Goal: Task Accomplishment & Management: Complete application form

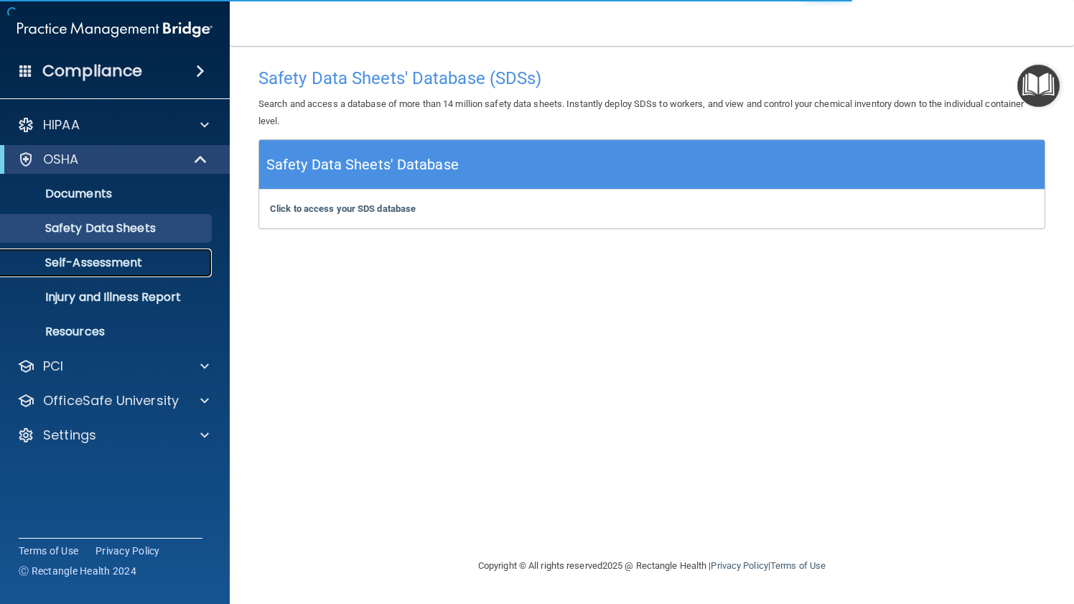
click at [159, 257] on p "Self-Assessment" at bounding box center [107, 262] width 196 height 14
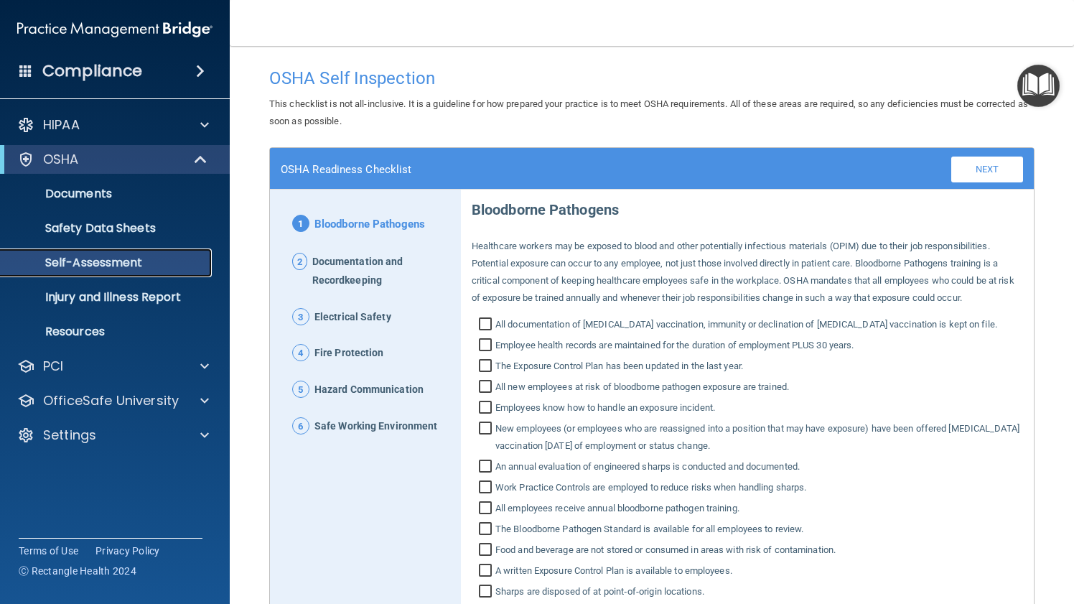
scroll to position [122, 0]
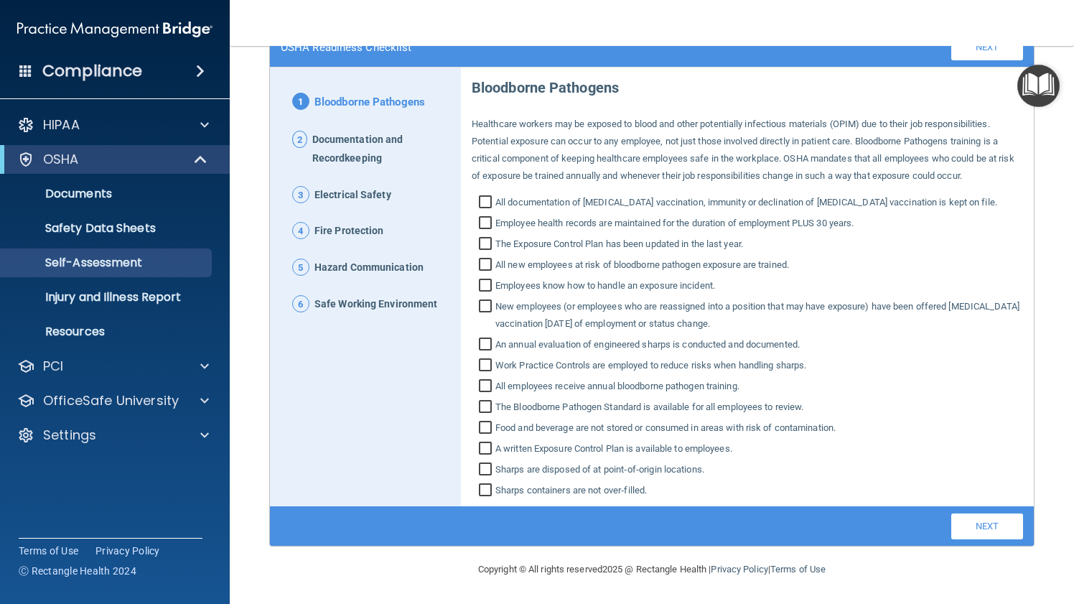
click at [488, 200] on input "All documentation of [MEDICAL_DATA] vaccination, immunity or declination of [ME…" at bounding box center [487, 204] width 17 height 14
checkbox input "true"
click at [490, 226] on input "Employee health records are maintained for the duration of employment PLUS 30 y…" at bounding box center [487, 224] width 17 height 14
checkbox input "true"
click at [490, 248] on input "The Exposure Control Plan has been updated in the last year." at bounding box center [487, 245] width 17 height 14
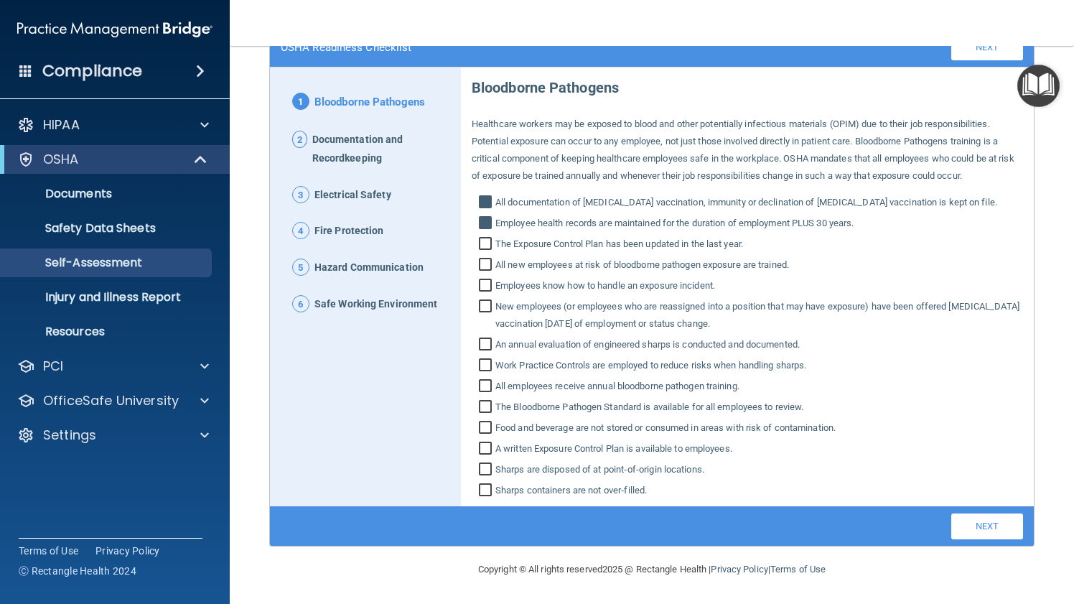
checkbox input "true"
click at [490, 264] on input "All new employees at risk of bloodborne pathogen exposure are trained." at bounding box center [487, 266] width 17 height 14
checkbox input "true"
click at [487, 292] on input "Employees know how to handle an exposure incident." at bounding box center [487, 287] width 17 height 14
checkbox input "true"
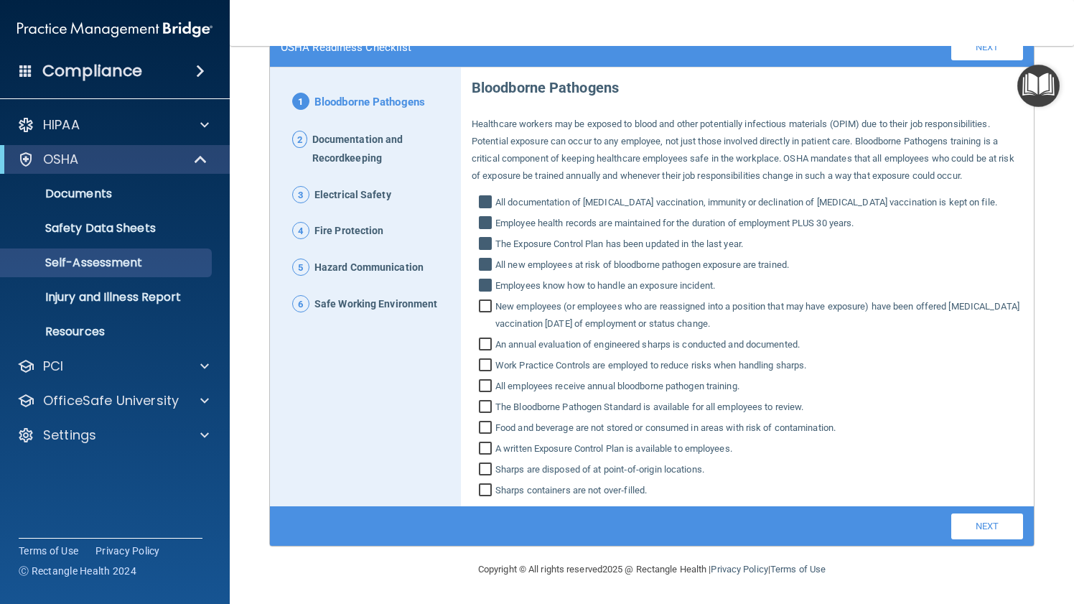
click at [487, 311] on input "New employees (or employees who are reassigned into a position that may have ex…" at bounding box center [487, 317] width 17 height 32
checkbox input "true"
click at [487, 349] on input "An annual evaluation of engineered sharps is conducted and documented." at bounding box center [487, 346] width 17 height 14
checkbox input "true"
click at [488, 363] on input "Work Practice Controls are employed to reduce risks when handling sharps." at bounding box center [487, 367] width 17 height 14
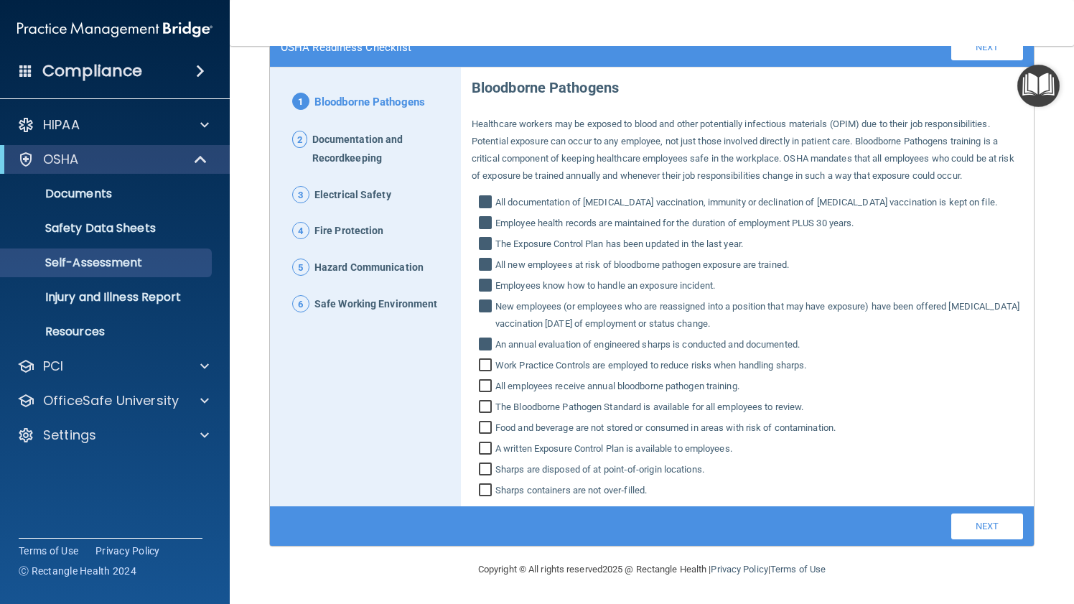
checkbox input "true"
click at [487, 380] on input "All employees receive annual bloodborne pathogen training." at bounding box center [487, 387] width 17 height 14
checkbox input "true"
click at [490, 412] on input "The Bloodborne Pathogen Standard is available for all employees to review." at bounding box center [487, 408] width 17 height 14
checkbox input "true"
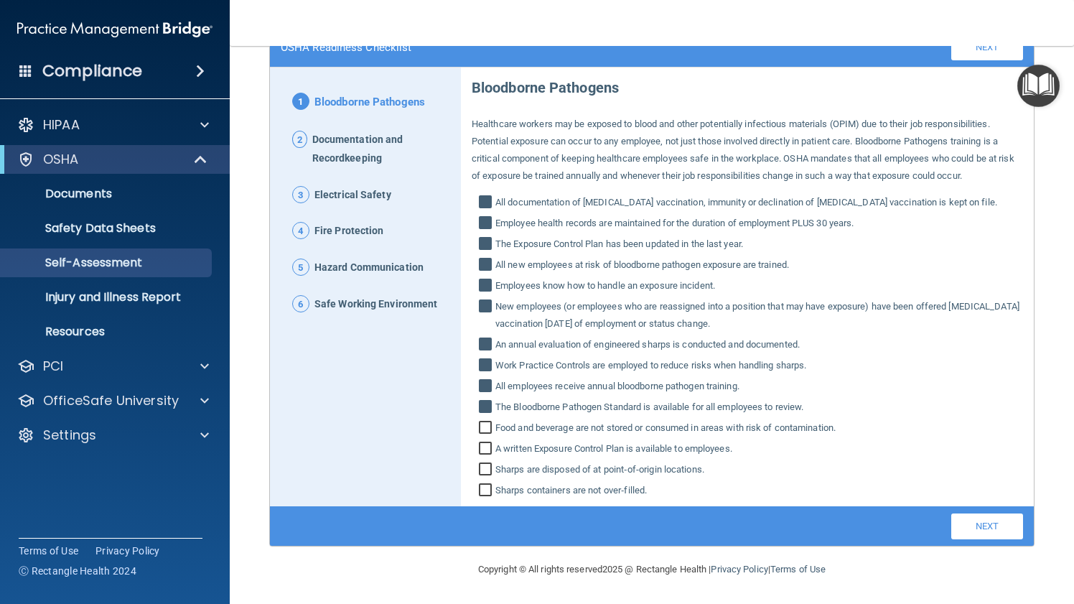
click at [490, 426] on input "Food and beverage are not stored or consumed in areas with risk of contaminatio…" at bounding box center [487, 429] width 17 height 14
checkbox input "true"
click at [491, 453] on input "A written Exposure Control Plan is available to employees." at bounding box center [487, 450] width 17 height 14
checkbox input "true"
click at [490, 469] on input "Sharps are disposed of at point‐of‐origin locations." at bounding box center [487, 471] width 17 height 14
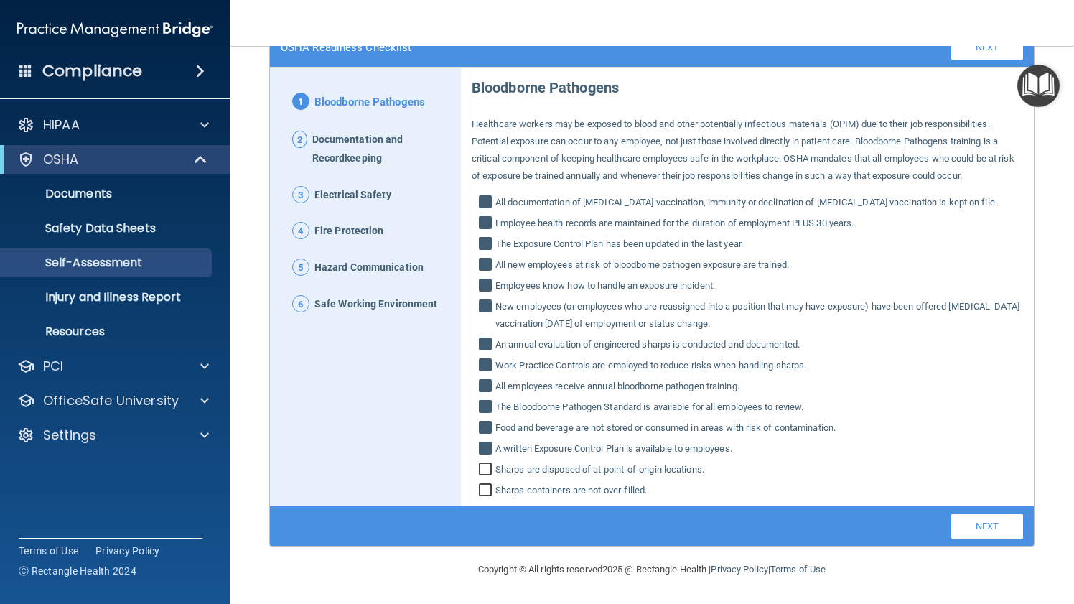
checkbox input "true"
click at [490, 487] on input "Sharps containers are not over‐filled." at bounding box center [487, 491] width 17 height 14
checkbox input "true"
click at [977, 520] on link "Next" at bounding box center [987, 526] width 72 height 26
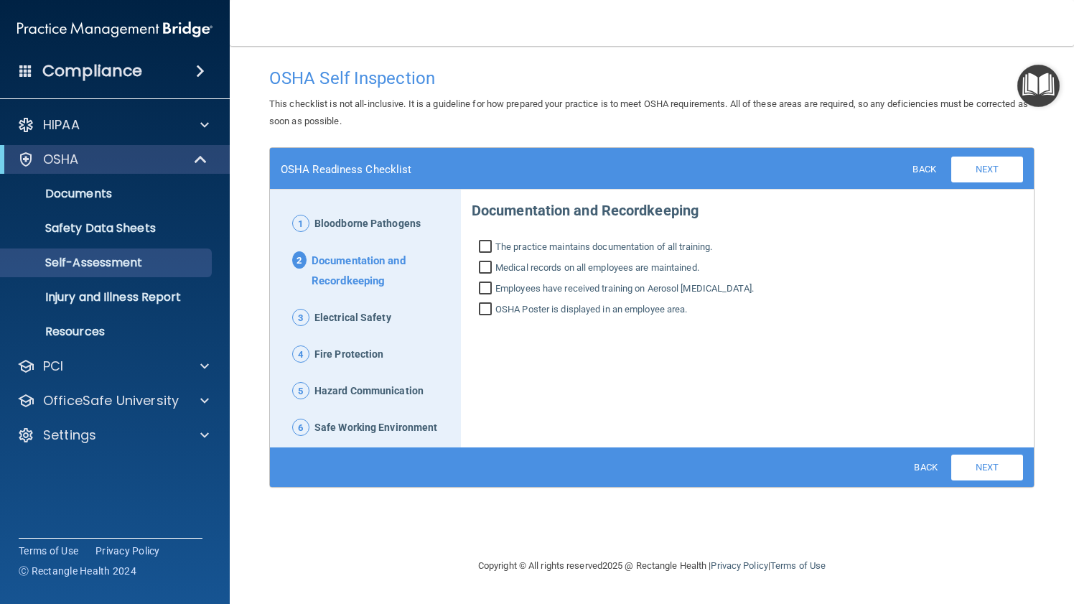
click at [492, 250] on input "The practice maintains documentation of all training." at bounding box center [487, 248] width 17 height 14
checkbox input "true"
click at [489, 264] on input "Medical records on all employees are maintained." at bounding box center [487, 269] width 17 height 14
checkbox input "true"
click at [489, 277] on div "Documentation and Recordkeeping The practice maintains documentation of all tra…" at bounding box center [747, 254] width 551 height 128
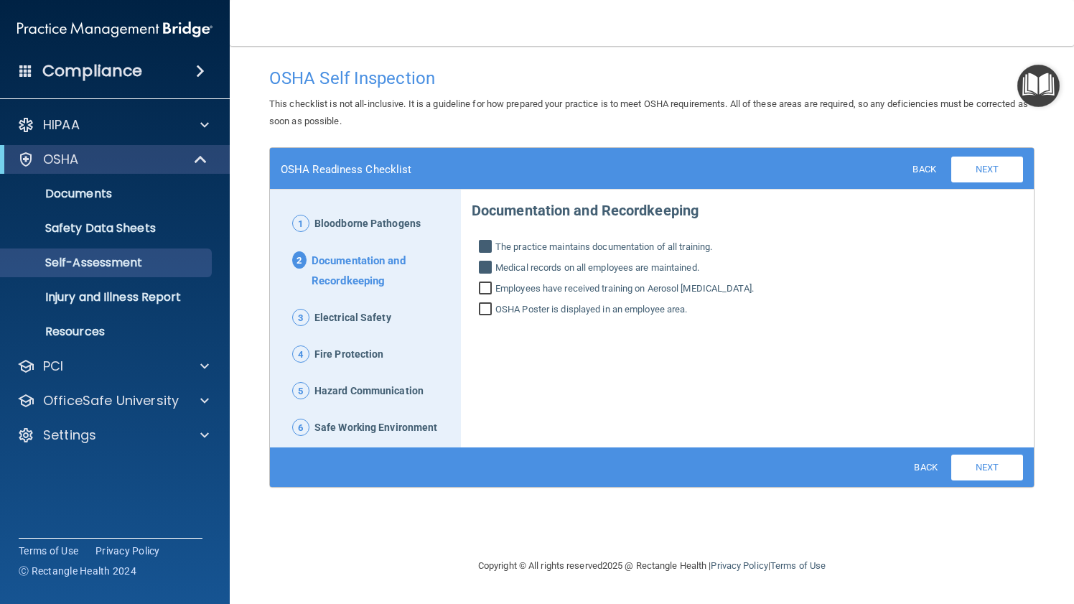
click at [489, 283] on input "Employees have received training on Aerosol [MEDICAL_DATA]." at bounding box center [487, 290] width 17 height 14
checkbox input "true"
click at [489, 299] on div "Documentation and Recordkeeping The practice maintains documentation of all tra…" at bounding box center [747, 254] width 551 height 128
click at [489, 309] on input "OSHA Poster is displayed in an employee area." at bounding box center [487, 311] width 17 height 14
checkbox input "true"
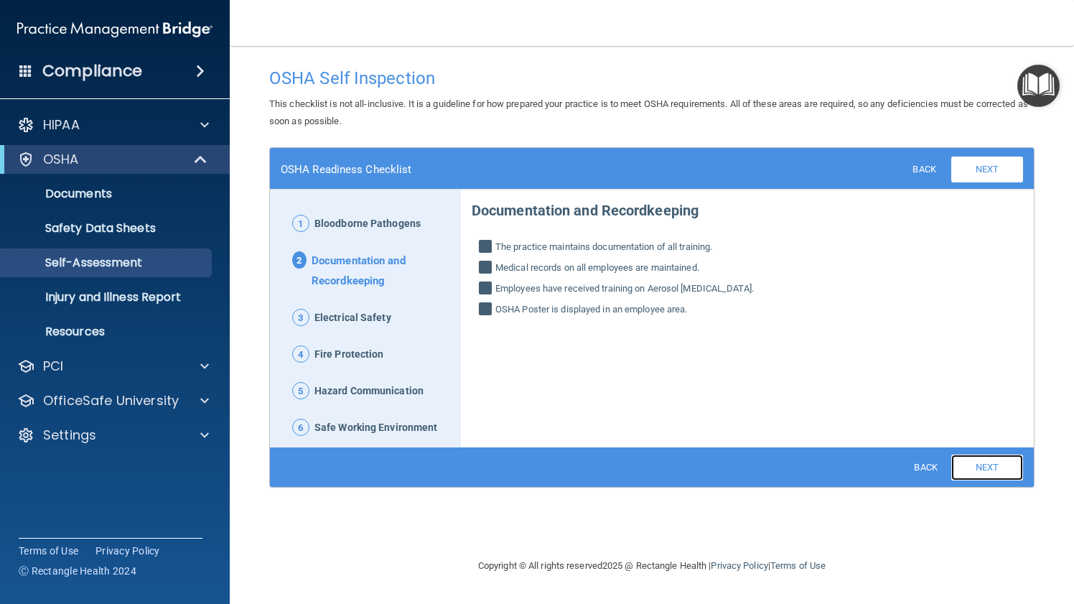
click at [977, 463] on link "Next" at bounding box center [987, 467] width 72 height 26
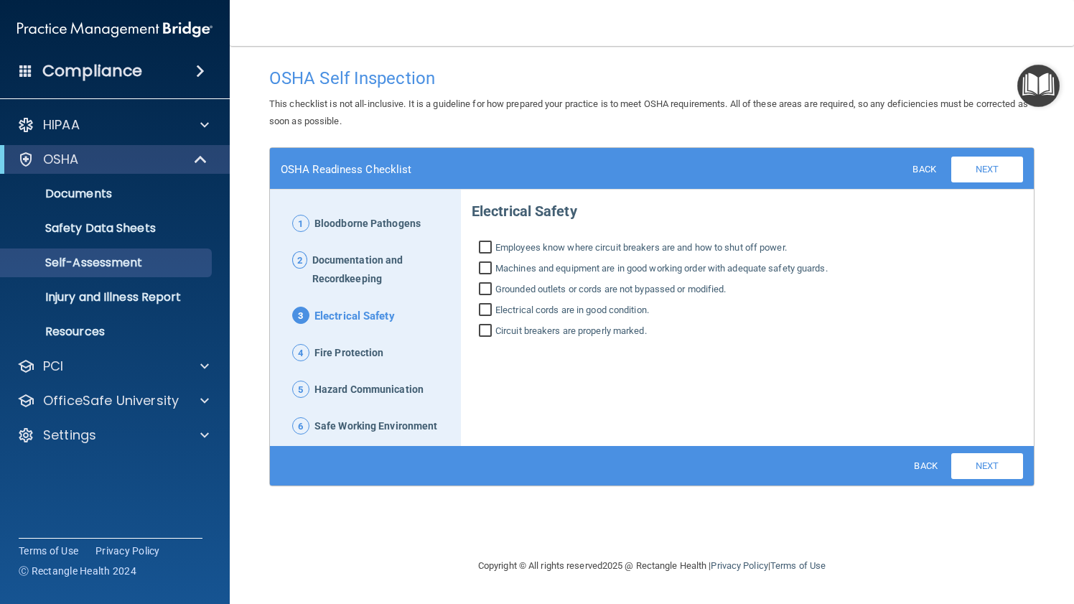
click at [489, 244] on input "Employees know where circuit breakers are and how to shut off power." at bounding box center [487, 249] width 17 height 14
checkbox input "true"
click at [489, 256] on div "Electrical Safety Employees know where circuit breakers are and how to shut off…" at bounding box center [747, 265] width 551 height 149
click at [489, 266] on input "Machines and equipment are in good working order with adequate safety guards." at bounding box center [487, 270] width 17 height 14
checkbox input "true"
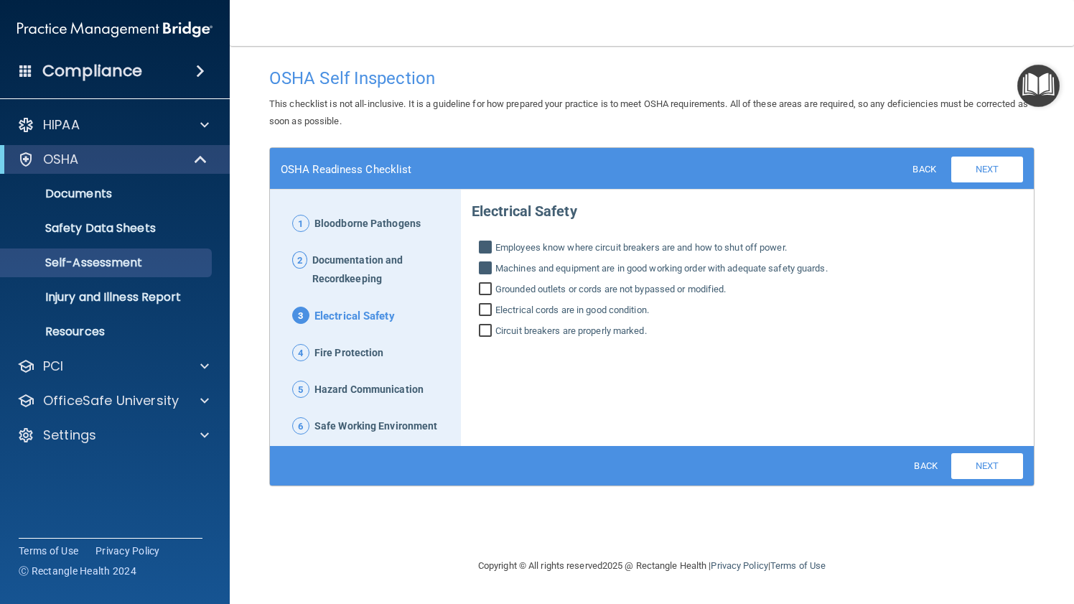
click at [487, 285] on input "Grounded outlets or cords are not bypassed or modified." at bounding box center [487, 290] width 17 height 14
checkbox input "true"
click at [487, 309] on input "Electrical cords are in good condition." at bounding box center [487, 311] width 17 height 14
checkbox input "true"
click at [487, 329] on input "Circuit breakers are properly marked." at bounding box center [487, 332] width 17 height 14
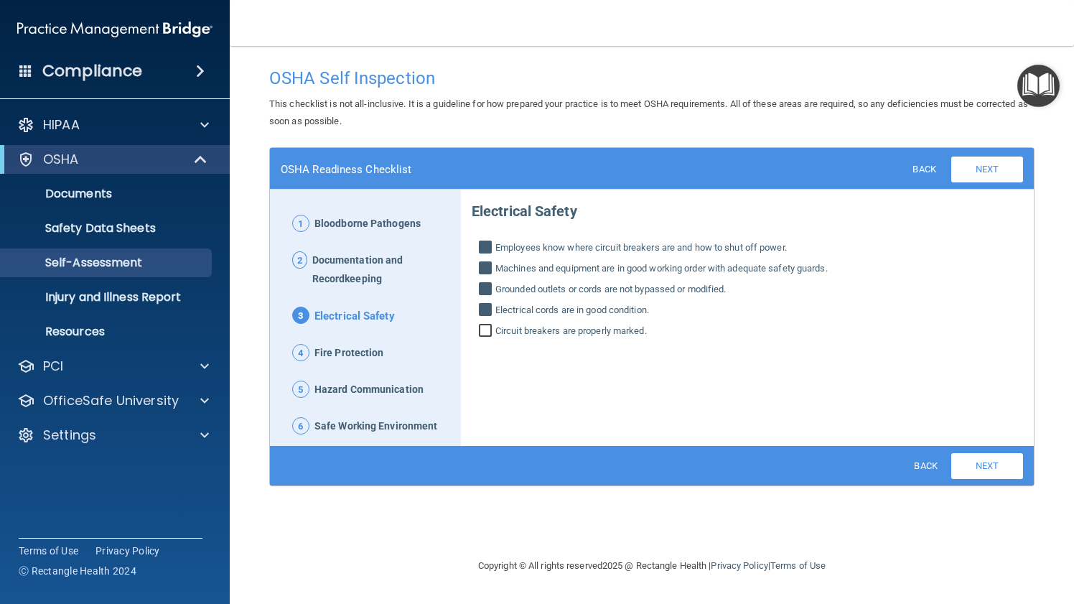
checkbox input "true"
click at [993, 454] on link "Next" at bounding box center [987, 466] width 72 height 26
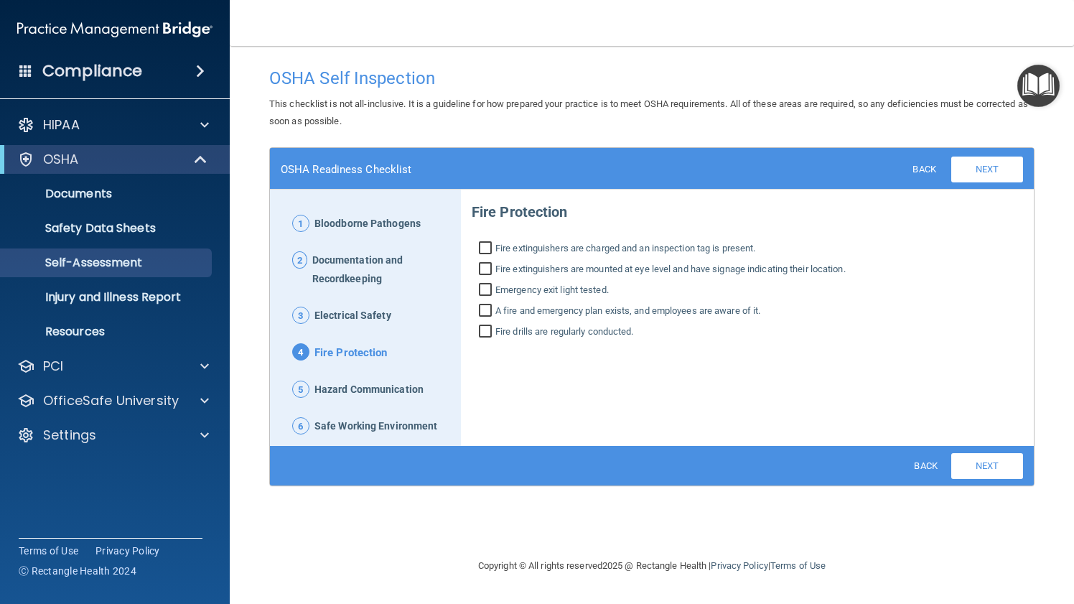
click at [486, 246] on input "Fire extinguishers are charged and an inspection tag is present." at bounding box center [487, 250] width 17 height 14
checkbox input "true"
click at [486, 270] on input "Fire extinguishers are mounted at eye level and have signage indicating their l…" at bounding box center [487, 270] width 17 height 14
checkbox input "true"
click at [486, 291] on input "Emergency exit light tested." at bounding box center [487, 291] width 17 height 14
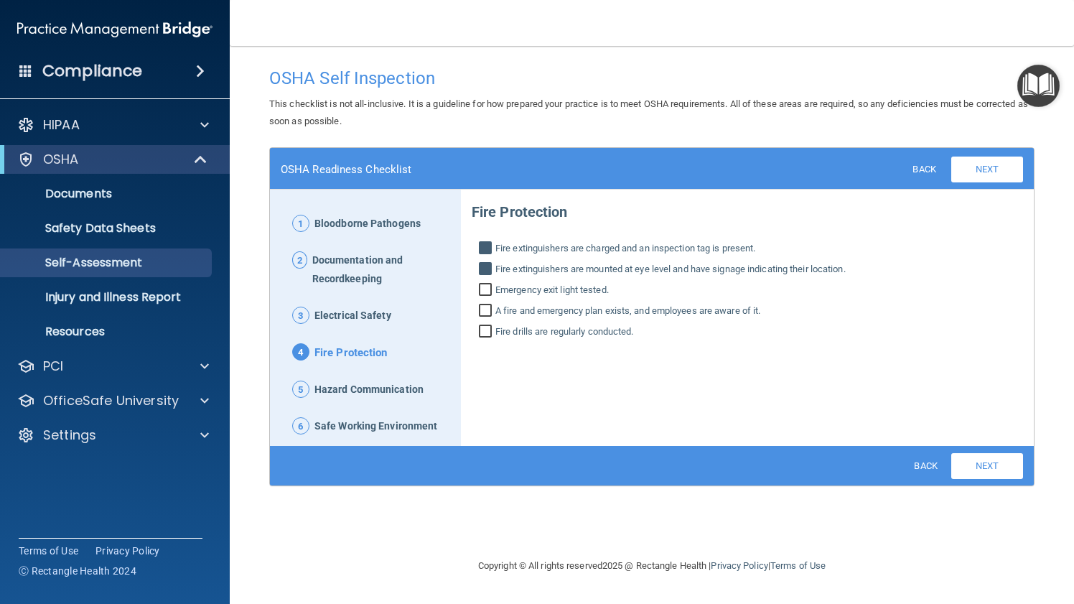
checkbox input "true"
click at [486, 311] on input "A fire and emergency plan exists, and employees are aware of it." at bounding box center [487, 312] width 17 height 14
checkbox input "true"
click at [486, 326] on input "Fire drills are regularly conducted." at bounding box center [487, 333] width 17 height 14
checkbox input "true"
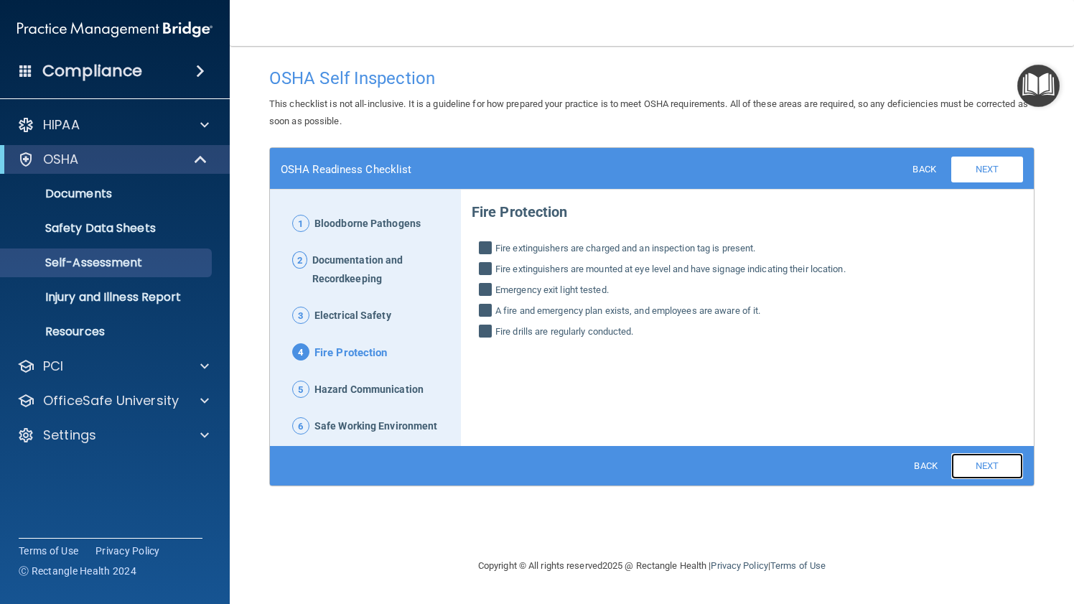
click at [1006, 461] on link "Next" at bounding box center [987, 466] width 72 height 26
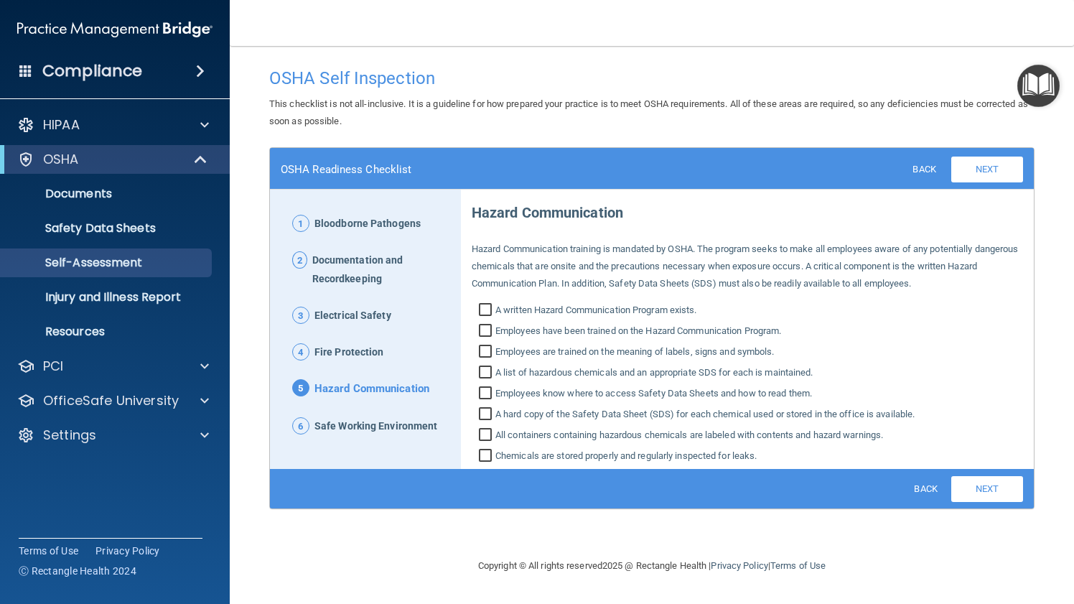
click at [491, 306] on input "A written Hazard Communication Program exists." at bounding box center [487, 311] width 17 height 14
checkbox input "true"
click at [487, 329] on input "Employees have been trained on the Hazard Communication Program." at bounding box center [487, 332] width 17 height 14
checkbox input "true"
click at [487, 351] on input "Employees are trained on the meaning of labels, signs and symbols." at bounding box center [487, 353] width 17 height 14
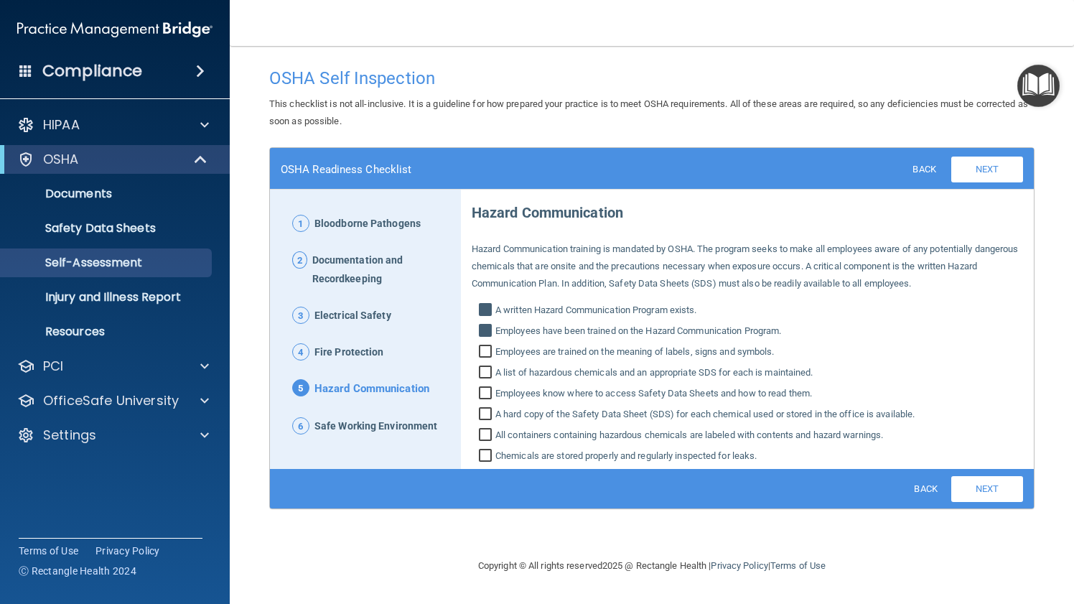
checkbox input "true"
click at [485, 379] on input "A list of hazardous chemicals and an appropriate SDS for each is maintained." at bounding box center [487, 374] width 17 height 14
checkbox input "true"
click at [485, 388] on input "Employees know where to access Safety Data Sheets and how to read them." at bounding box center [487, 395] width 17 height 14
checkbox input "true"
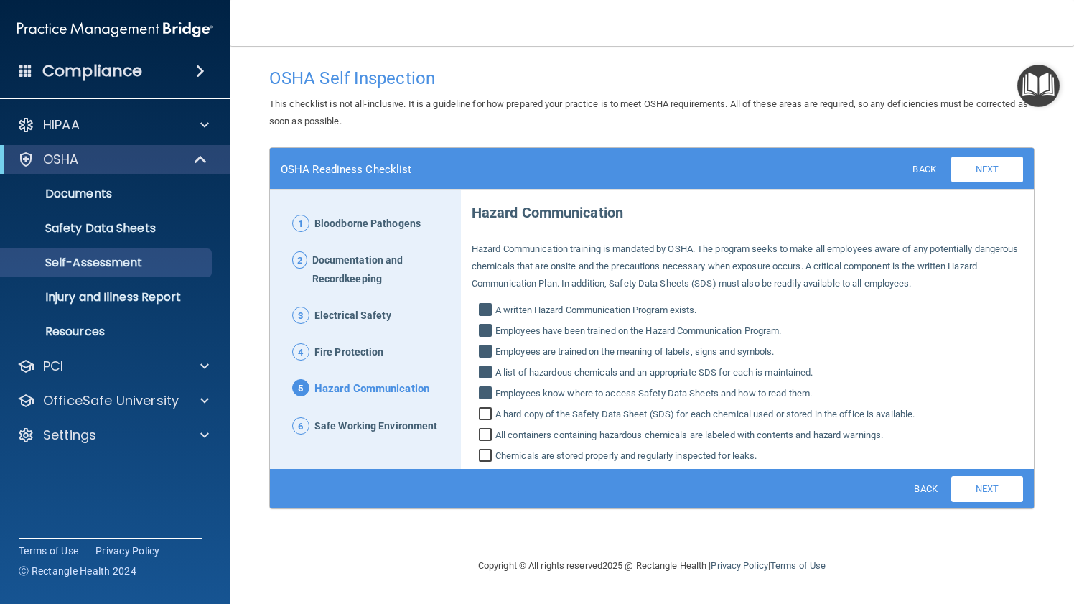
click at [485, 416] on input "A hard copy of the Safety Data Sheet (SDS) for each chemical used or stored in …" at bounding box center [487, 415] width 17 height 14
checkbox input "true"
click at [486, 439] on input "All containers containing hazardous chemicals are labeled with contents and haz…" at bounding box center [487, 436] width 17 height 14
checkbox input "true"
click at [486, 454] on input "Chemicals are stored properly and regularly inspected for leaks." at bounding box center [487, 457] width 17 height 14
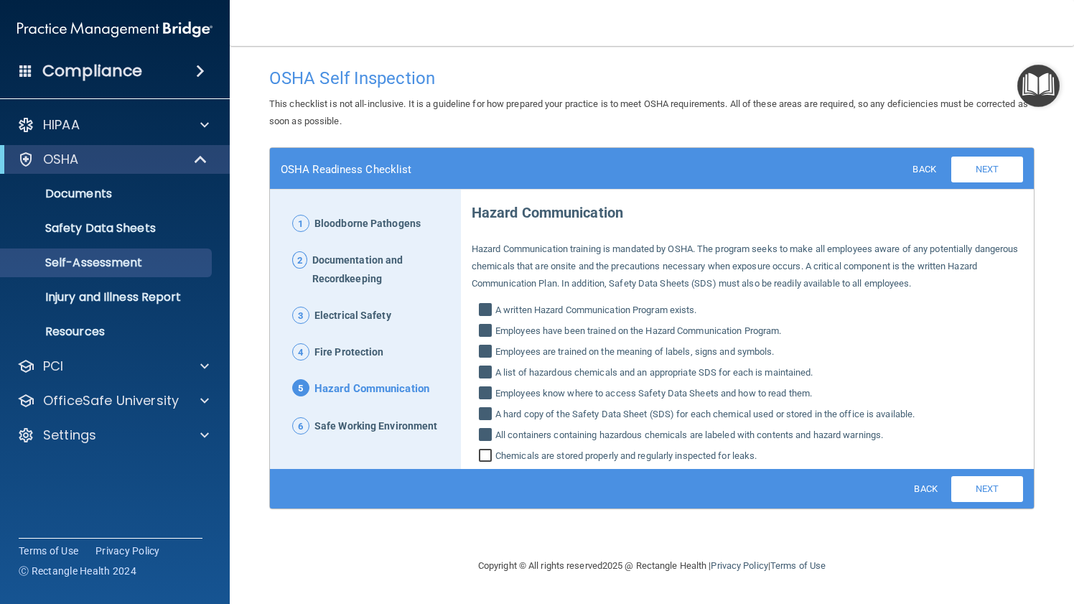
checkbox input "true"
click at [1001, 483] on link "Next" at bounding box center [987, 489] width 72 height 26
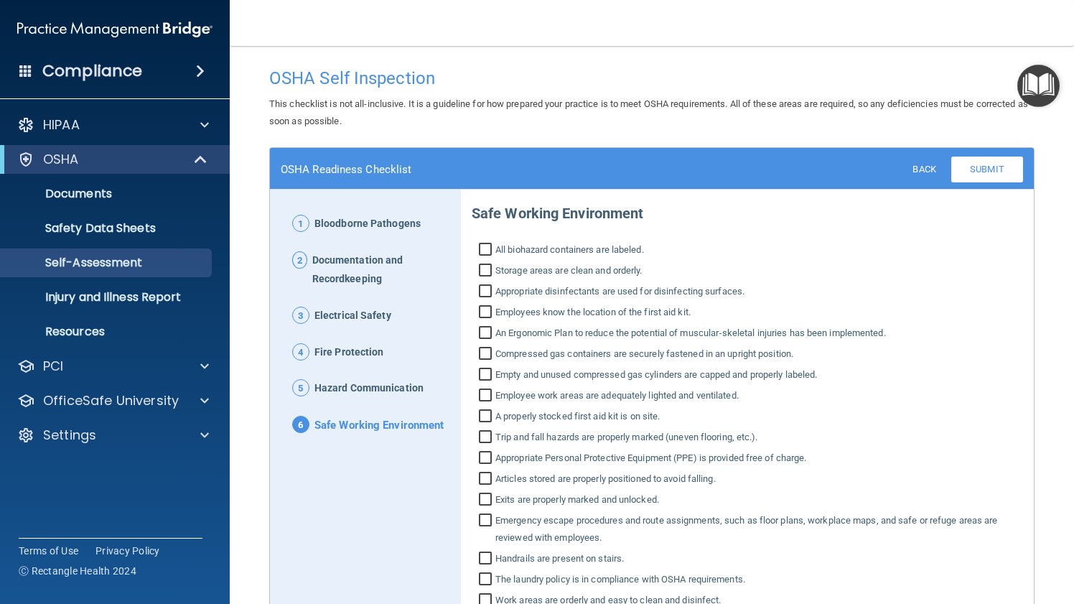
click at [485, 244] on input "All biohazard containers are labeled." at bounding box center [487, 251] width 17 height 14
checkbox input "true"
click at [485, 267] on input "Storage areas are clean and orderly." at bounding box center [487, 272] width 17 height 14
checkbox input "true"
click at [485, 289] on input "Appropriate disinfectants are used for disinfecting surfaces." at bounding box center [487, 293] width 17 height 14
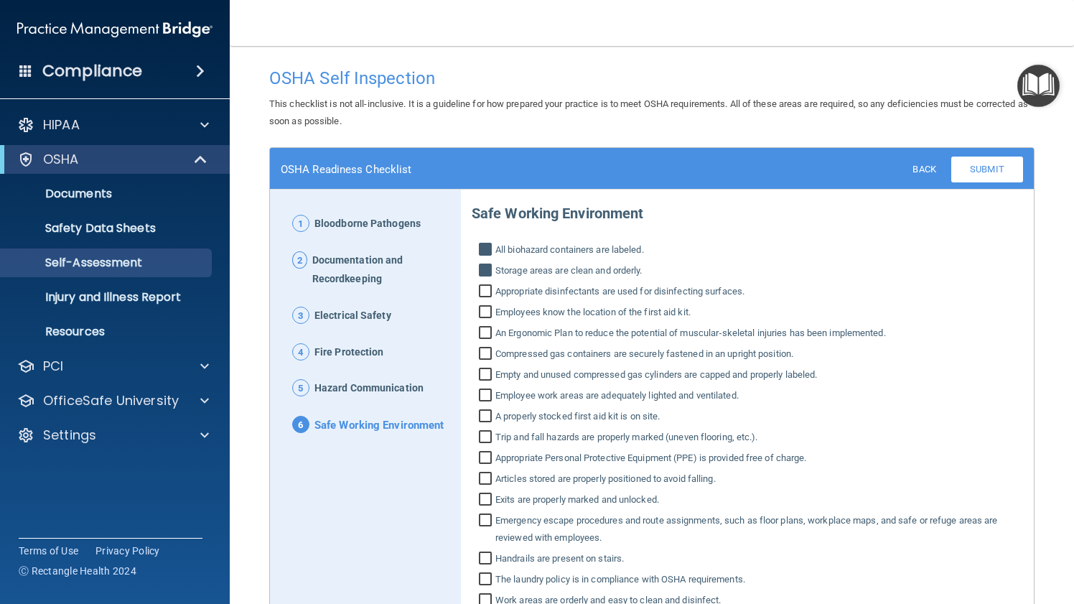
checkbox input "true"
click at [485, 312] on input "Employees know the location of the first aid kit." at bounding box center [487, 313] width 17 height 14
checkbox input "true"
click at [485, 338] on input "An Ergonomic Plan to reduce the potential of muscular‐skeletal injuries has bee…" at bounding box center [487, 334] width 17 height 14
checkbox input "true"
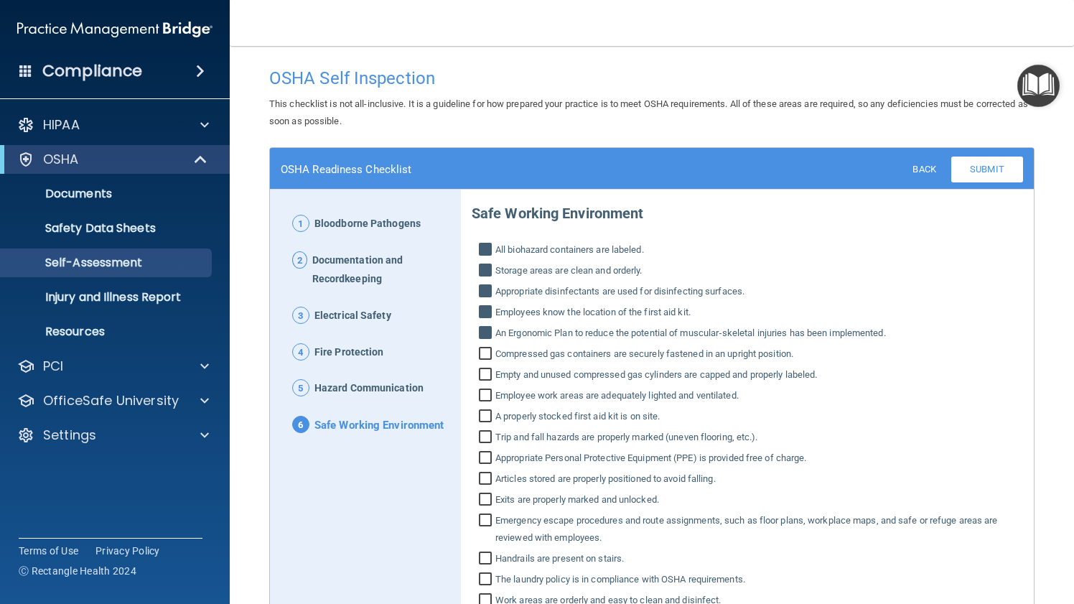
click at [485, 355] on input "Compressed gas containers are securely fastened in an upright position." at bounding box center [487, 355] width 17 height 14
checkbox input "true"
click at [485, 375] on input "Empty and unused compressed gas cylinders are capped and properly labeled." at bounding box center [487, 376] width 17 height 14
checkbox input "true"
click at [486, 399] on input "Employee work areas are adequately lighted and ventilated." at bounding box center [487, 397] width 17 height 14
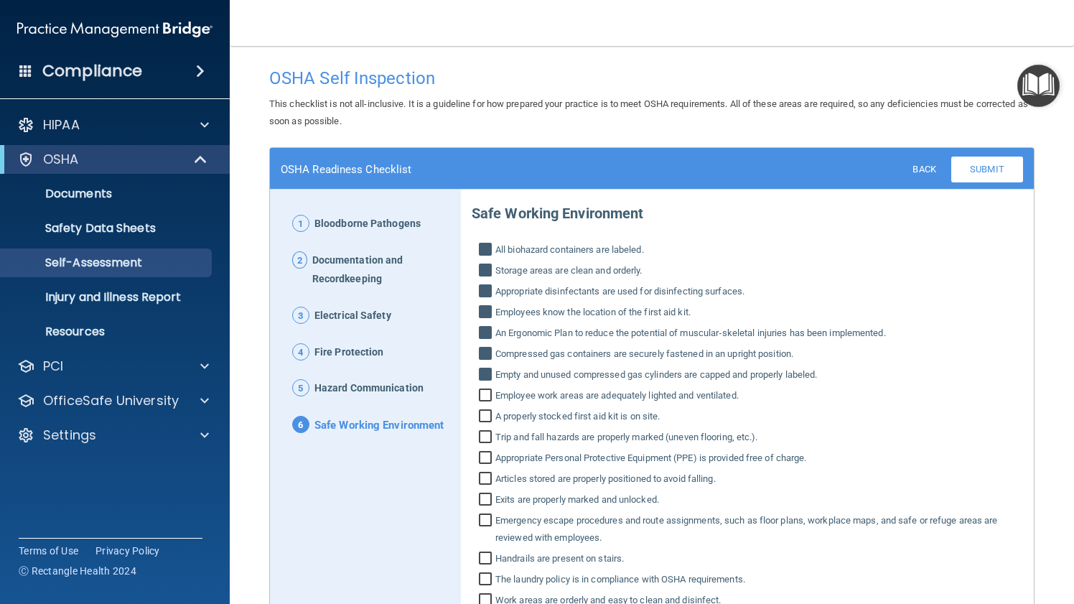
checkbox input "true"
click at [486, 418] on input "A properly stocked first aid kit is on site." at bounding box center [487, 418] width 17 height 14
checkbox input "true"
click at [486, 437] on input "Trip and fall hazards are properly marked (uneven flooring, etc.)." at bounding box center [487, 438] width 17 height 14
checkbox input "true"
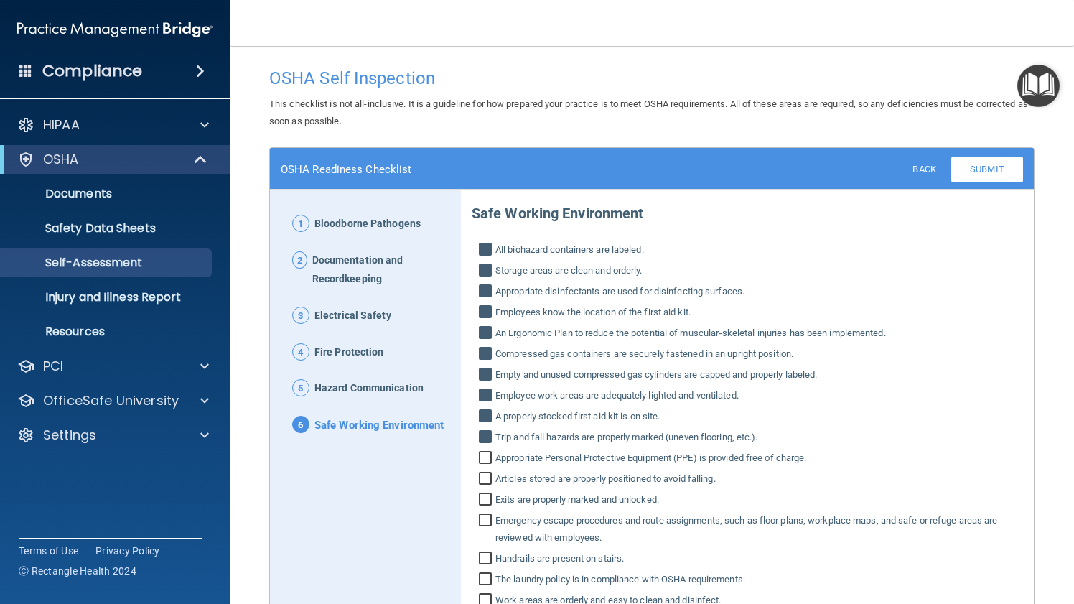
click at [486, 457] on input "Appropriate Personal Protective Equipment (PPE) is provided free of charge." at bounding box center [487, 459] width 17 height 14
checkbox input "true"
click at [486, 466] on div "Safe Working Environment All biohazard containers are labeled. Storage areas ar…" at bounding box center [747, 453] width 551 height 520
click at [486, 479] on input "Articles stored are properly positioned to avoid falling." at bounding box center [487, 480] width 17 height 14
checkbox input "true"
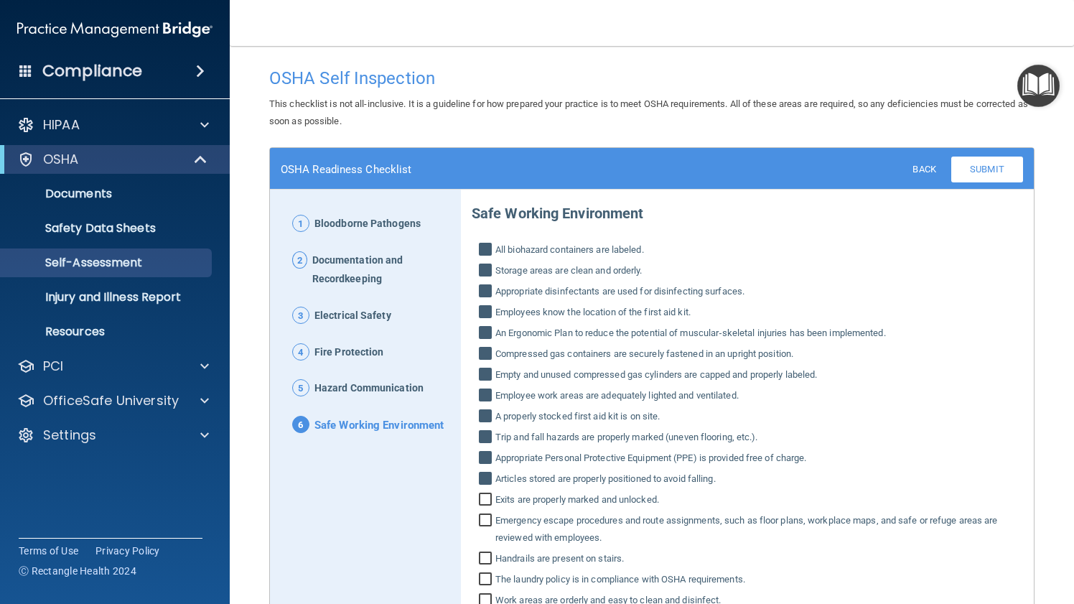
click at [486, 504] on input "Exits are properly marked and unlocked." at bounding box center [487, 501] width 17 height 14
checkbox input "true"
click at [486, 517] on input "Emergency escape procedures and route assignments, such as floor plans, workpla…" at bounding box center [487, 531] width 17 height 32
checkbox input "true"
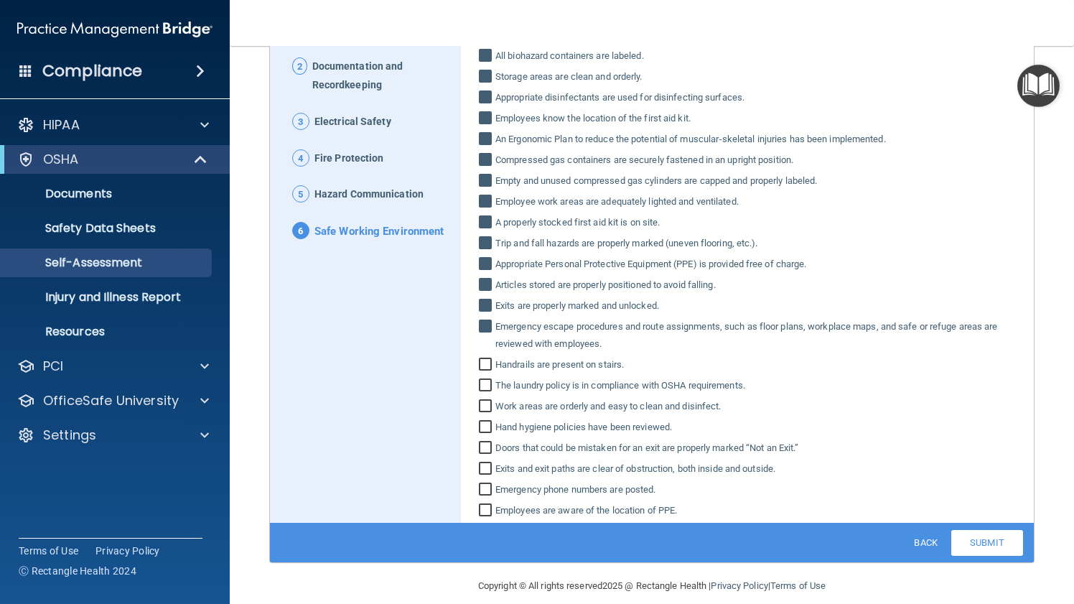
scroll to position [210, 0]
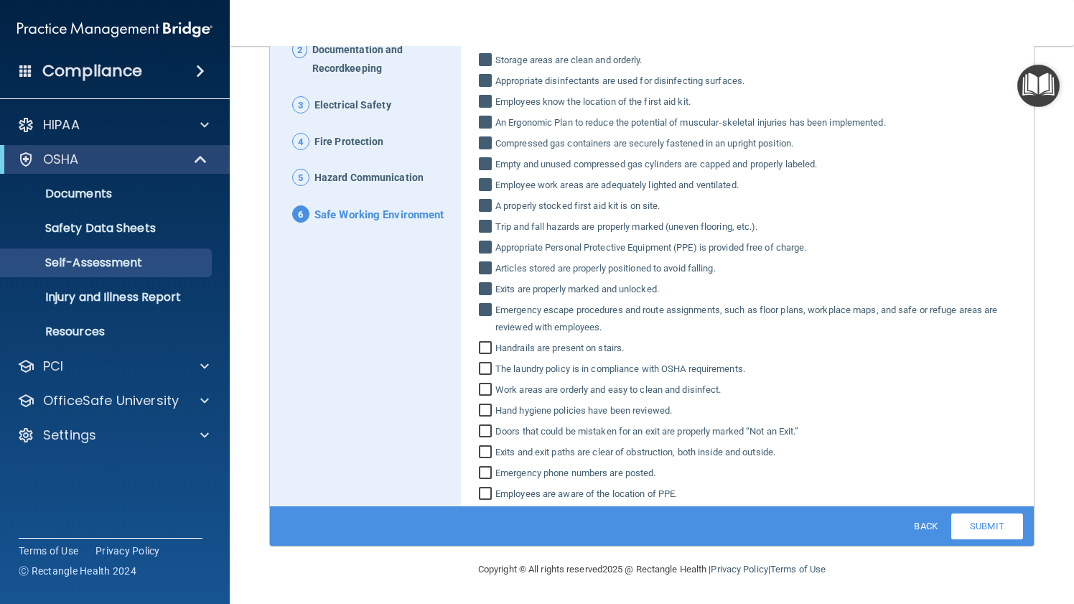
click at [489, 350] on input "Handrails are present on stairs." at bounding box center [487, 349] width 17 height 14
checkbox input "true"
click at [489, 372] on input "The laundry policy is in compliance with OSHA requirements." at bounding box center [487, 370] width 17 height 14
checkbox input "true"
click at [488, 395] on input "Work areas are orderly and easy to clean and disinfect." at bounding box center [487, 391] width 17 height 14
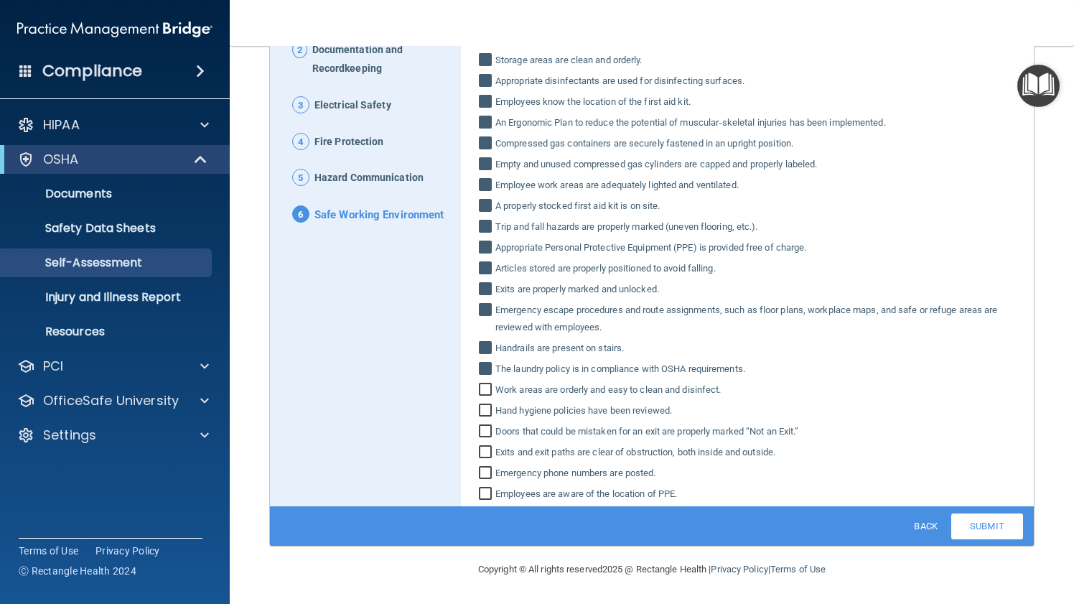
checkbox input "true"
click at [488, 411] on input "Hand hygiene policies have been reviewed." at bounding box center [487, 412] width 17 height 14
checkbox input "true"
click at [488, 433] on input "Doors that could be mistaken for an exit are properly marked “Not an Exit.”" at bounding box center [487, 433] width 17 height 14
checkbox input "true"
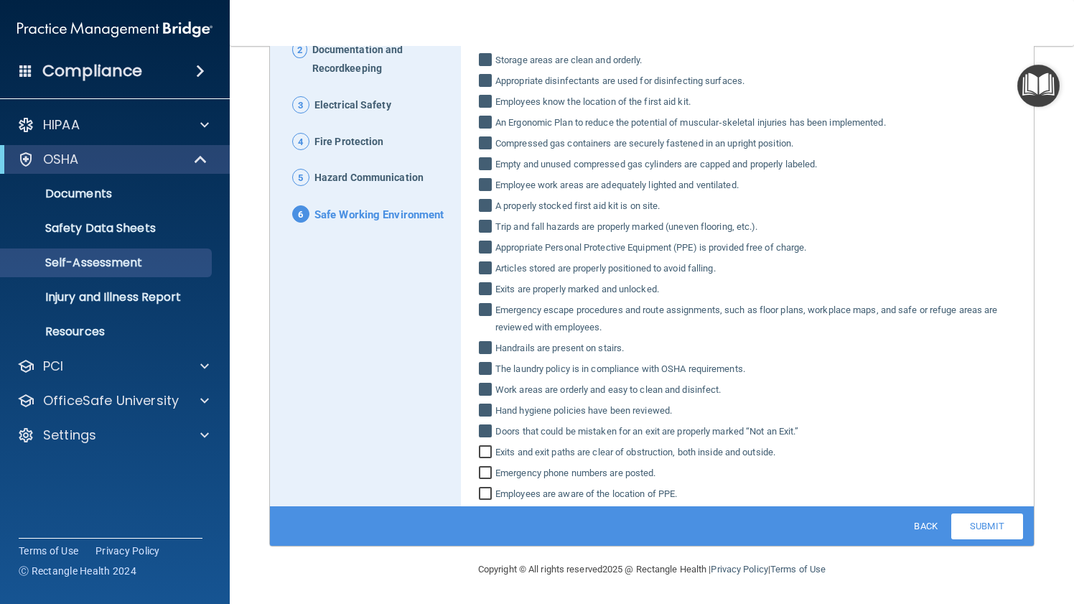
click at [488, 451] on input "Exits and exit paths are clear of obstruction, both inside and outside." at bounding box center [487, 453] width 17 height 14
checkbox input "true"
click at [488, 469] on input "Emergency phone numbers are posted." at bounding box center [487, 474] width 17 height 14
checkbox input "true"
click at [488, 486] on label "Employees are aware of the location of PPE." at bounding box center [747, 493] width 551 height 17
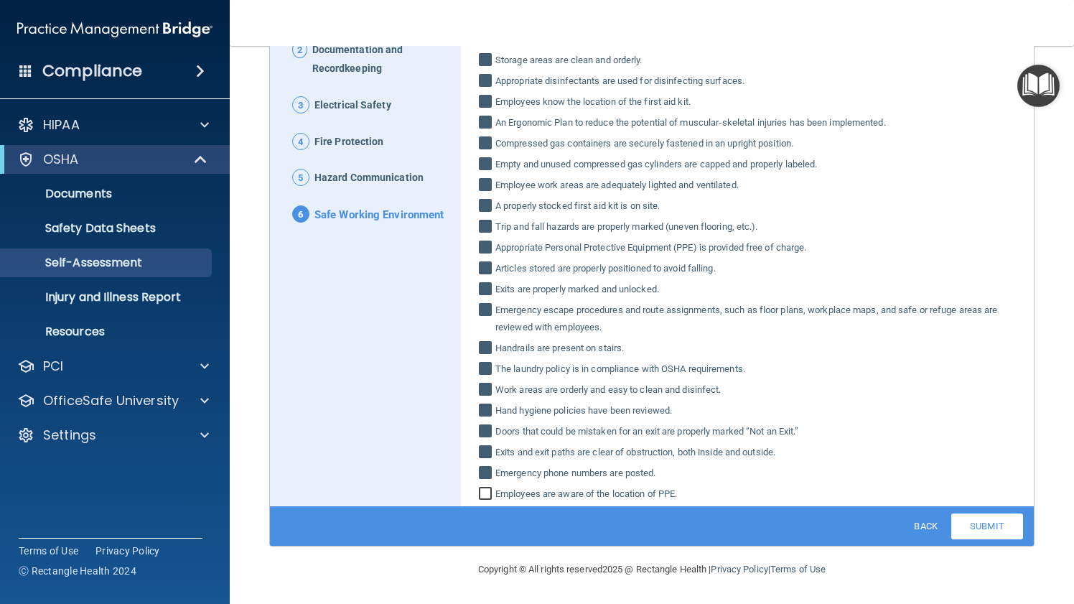
click at [488, 488] on input "Employees are aware of the location of PPE." at bounding box center [487, 495] width 17 height 14
checkbox input "true"
click at [993, 526] on link "Submit" at bounding box center [987, 526] width 72 height 26
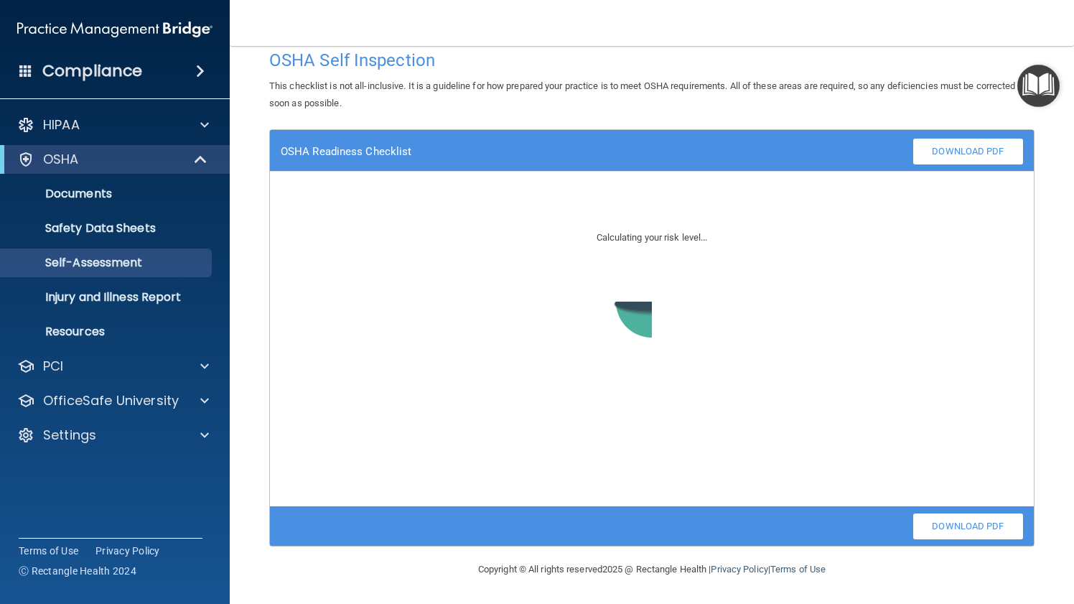
scroll to position [18, 0]
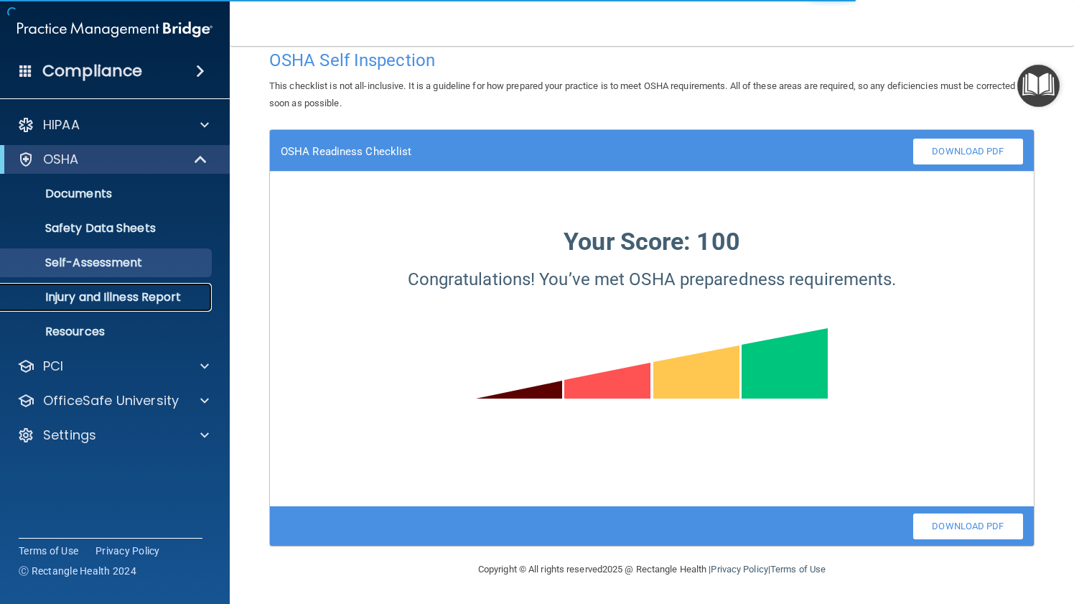
click at [141, 295] on p "Injury and Illness Report" at bounding box center [107, 297] width 196 height 14
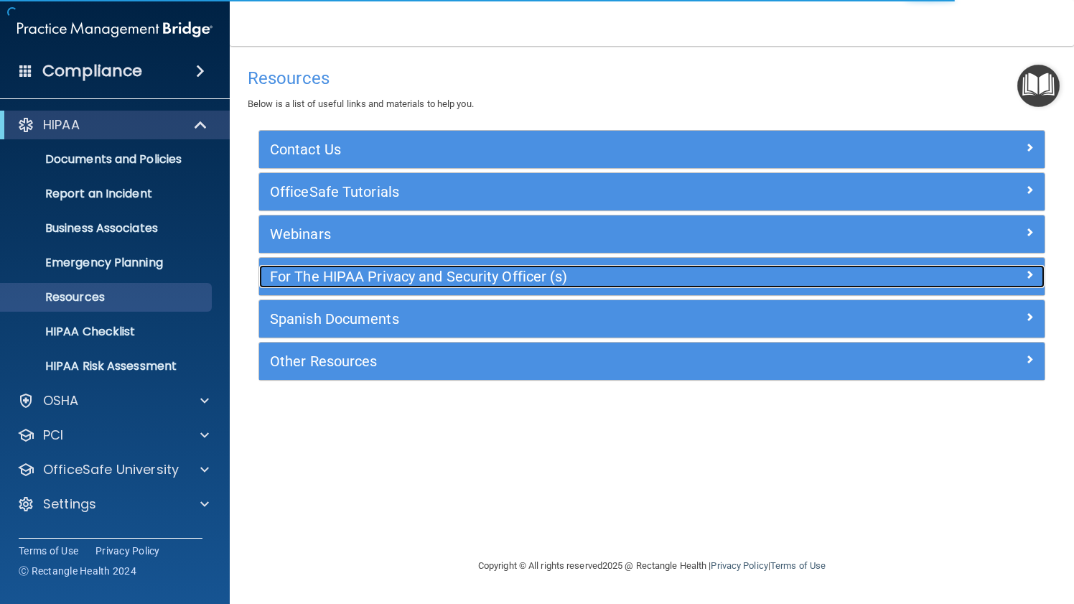
click at [413, 276] on h5 "For The HIPAA Privacy and Security Officer (s)" at bounding box center [554, 276] width 568 height 16
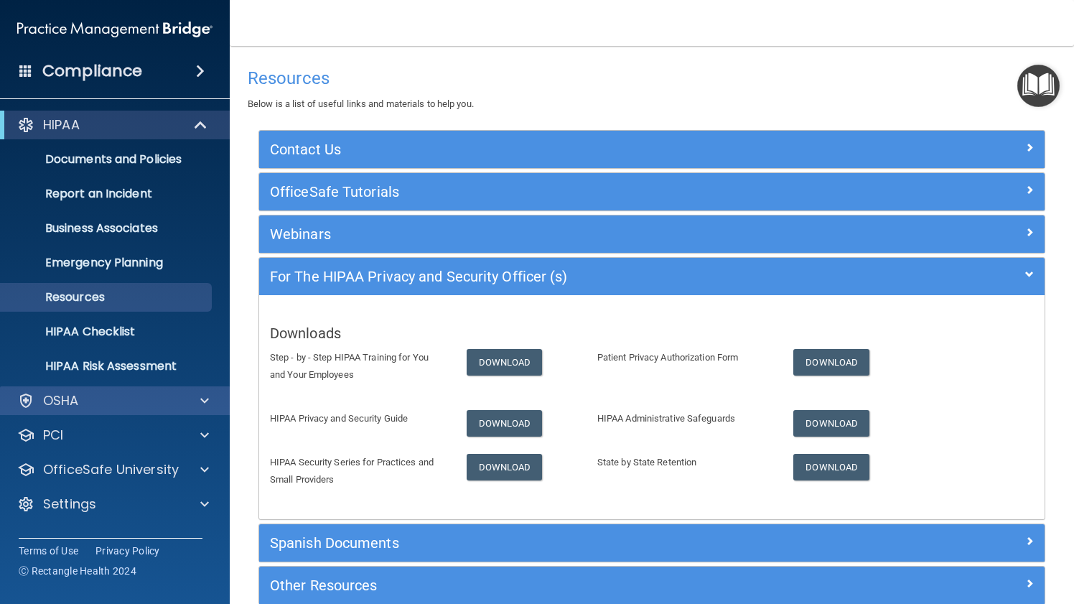
click at [185, 387] on div "OSHA" at bounding box center [115, 400] width 230 height 29
click at [208, 401] on span at bounding box center [204, 400] width 9 height 17
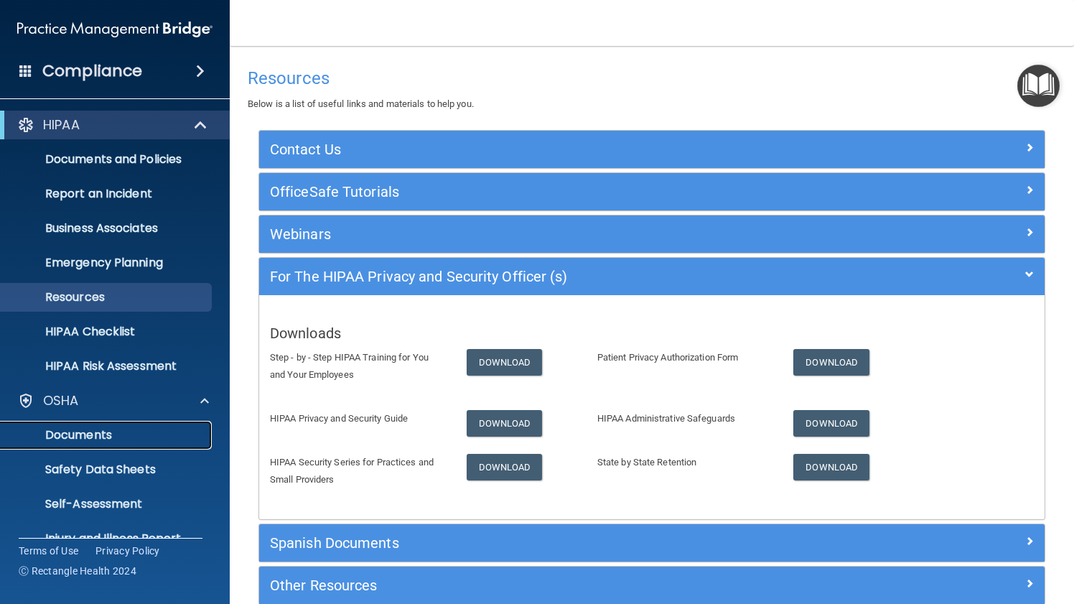
click at [123, 438] on p "Documents" at bounding box center [107, 435] width 196 height 14
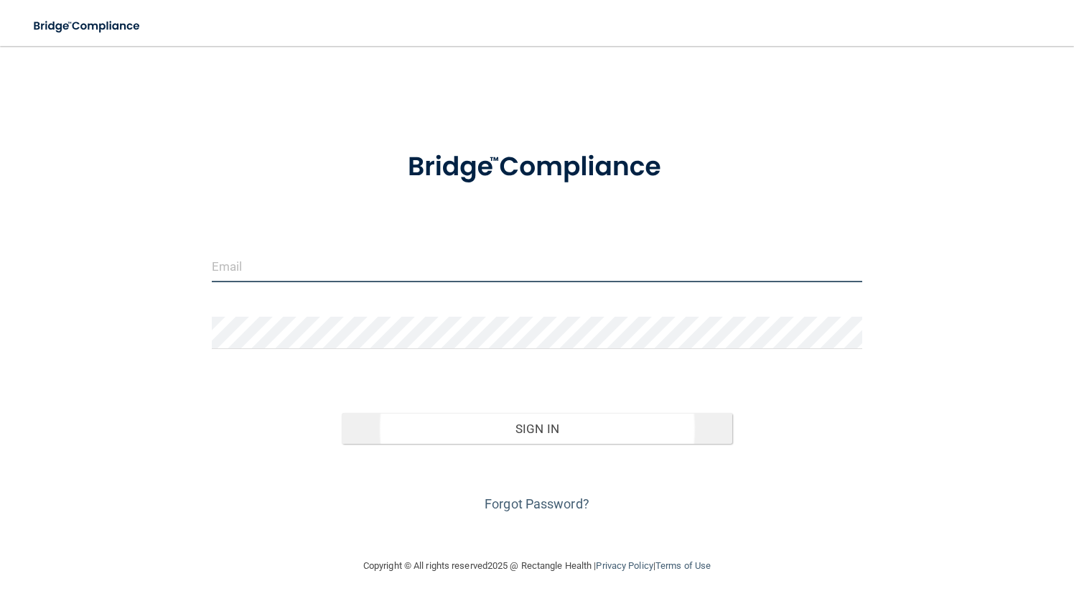
type input "[EMAIL_ADDRESS][DOMAIN_NAME]"
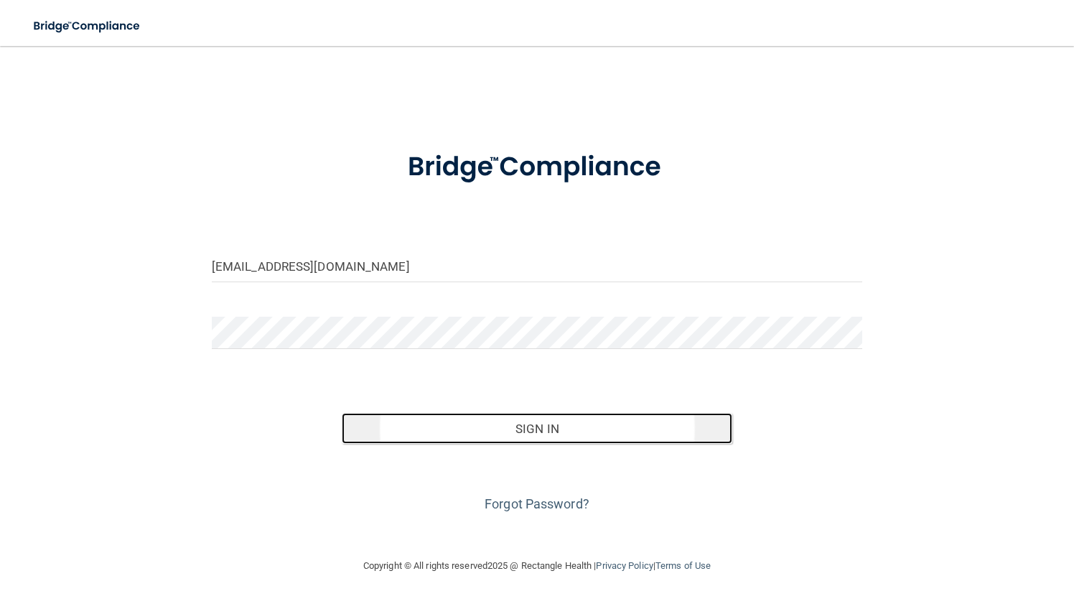
click at [517, 433] on button "Sign In" at bounding box center [537, 429] width 390 height 32
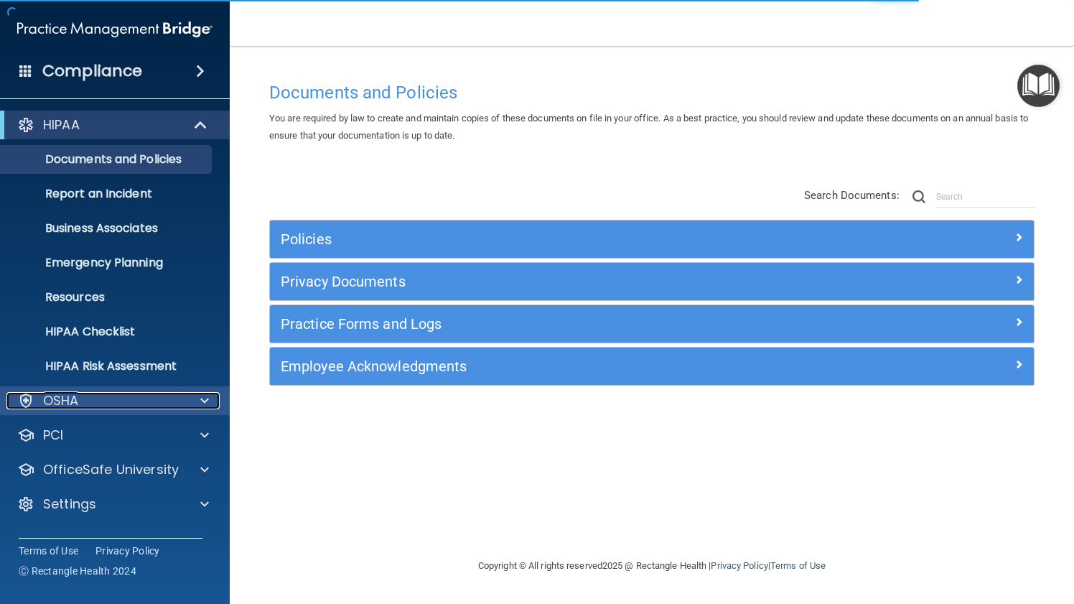
click at [111, 404] on div "OSHA" at bounding box center [95, 400] width 178 height 17
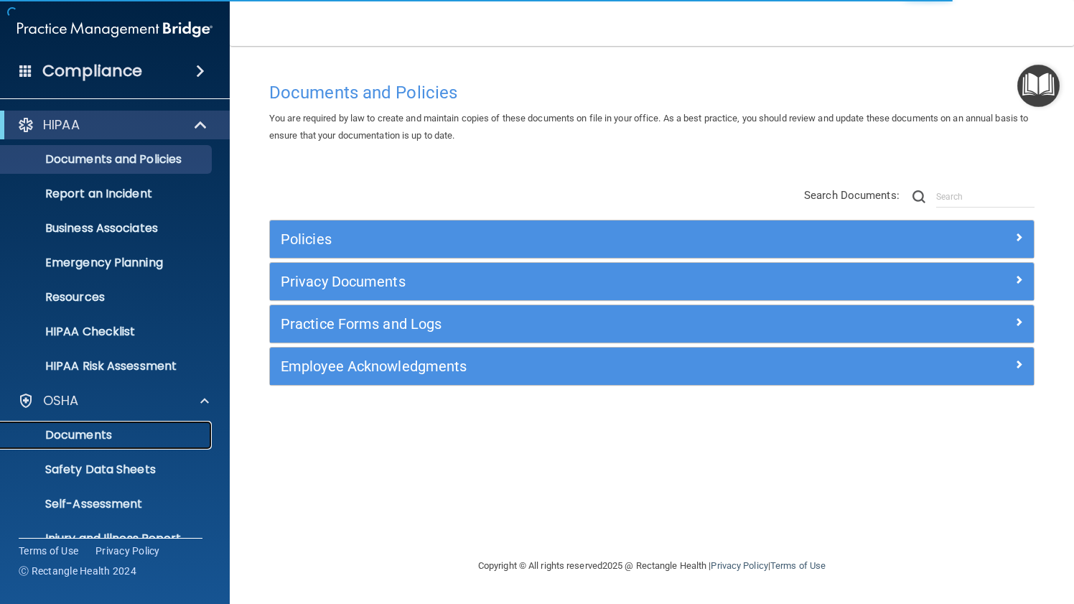
click at [147, 431] on p "Documents" at bounding box center [107, 435] width 196 height 14
